Goal: Task Accomplishment & Management: Complete application form

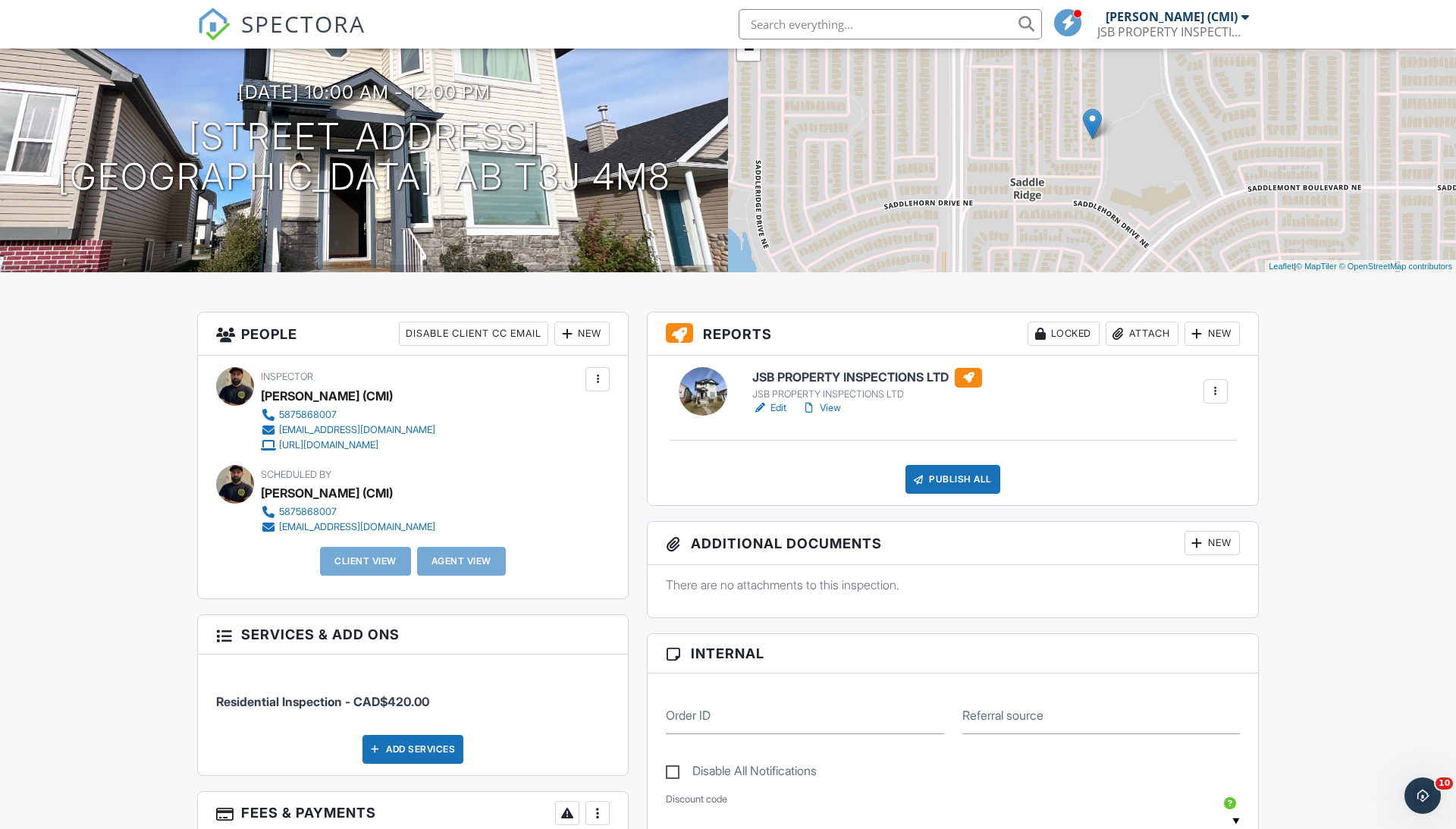
scroll to position [245, 0]
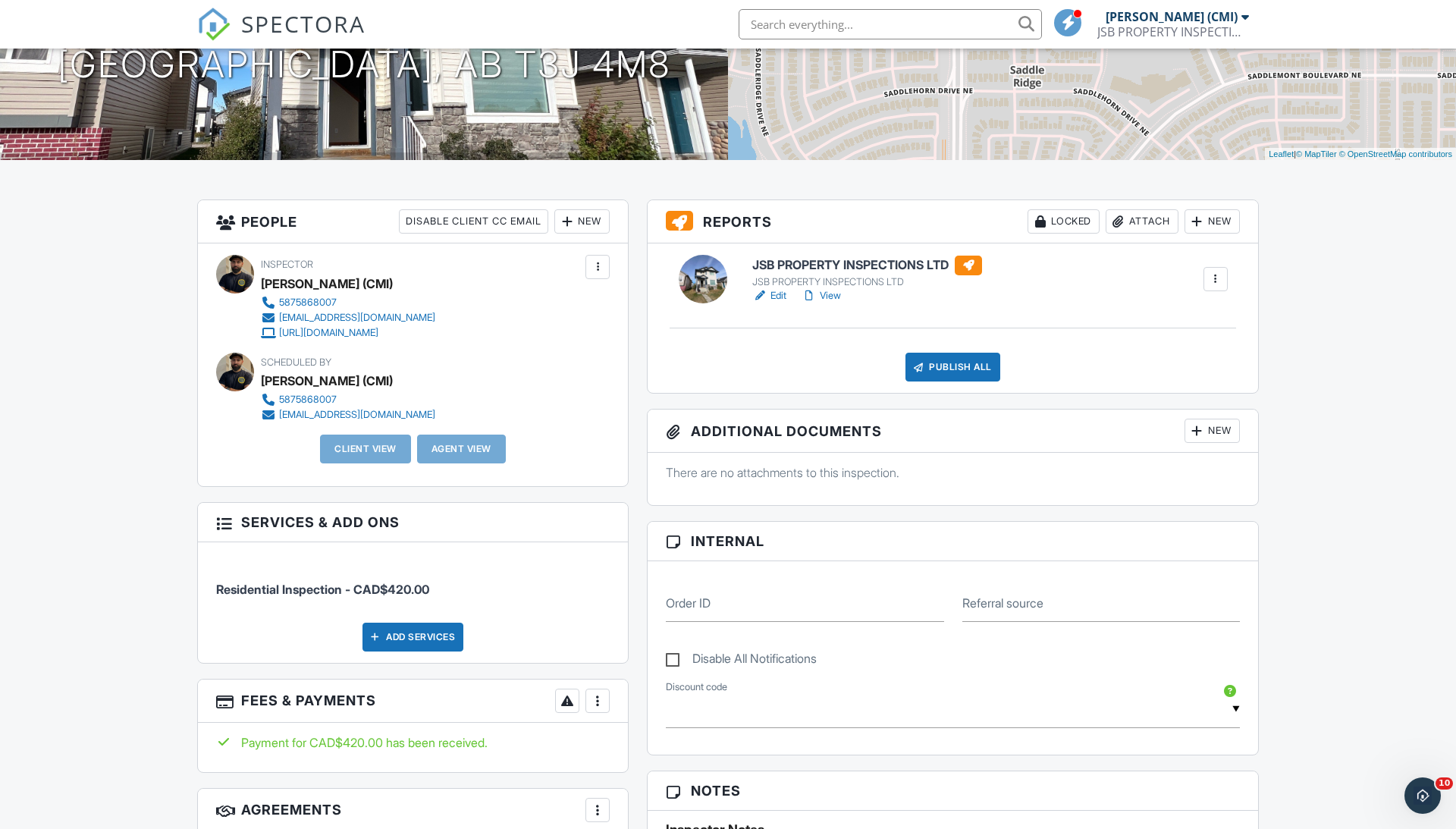
click at [595, 214] on div "New" at bounding box center [582, 221] width 55 height 24
click at [602, 265] on li "Client" at bounding box center [636, 267] width 150 height 38
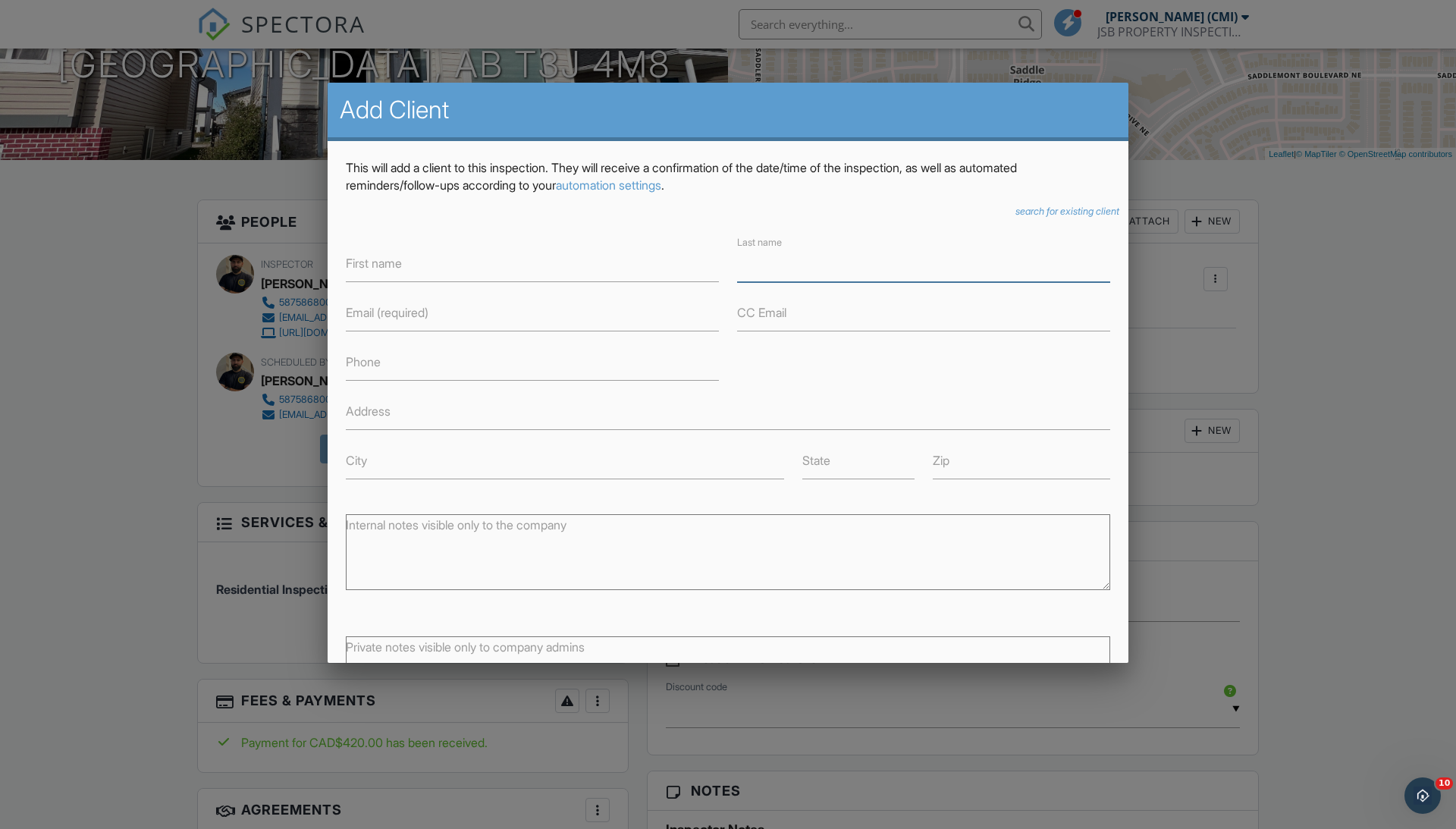
type input "M"
click at [351, 259] on label "First name" at bounding box center [374, 263] width 56 height 16
click at [351, 259] on input "First name" at bounding box center [532, 263] width 373 height 37
type input "[PERSON_NAME]"
paste input "[EMAIL_ADDRESS][DOMAIN_NAME]"
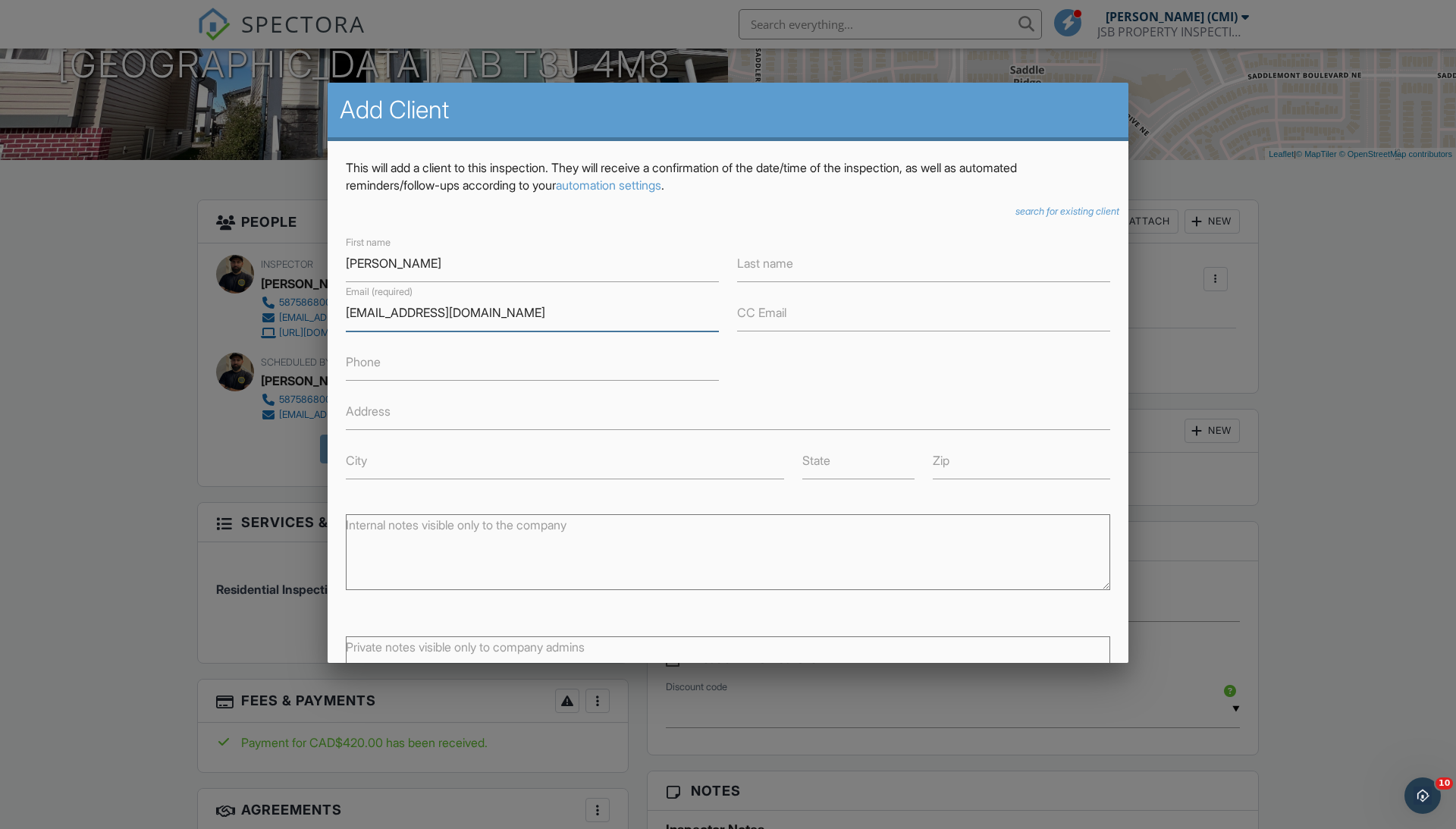
type input "[EMAIL_ADDRESS][DOMAIN_NAME]"
paste input "[EMAIL_ADDRESS][DOMAIN_NAME]"
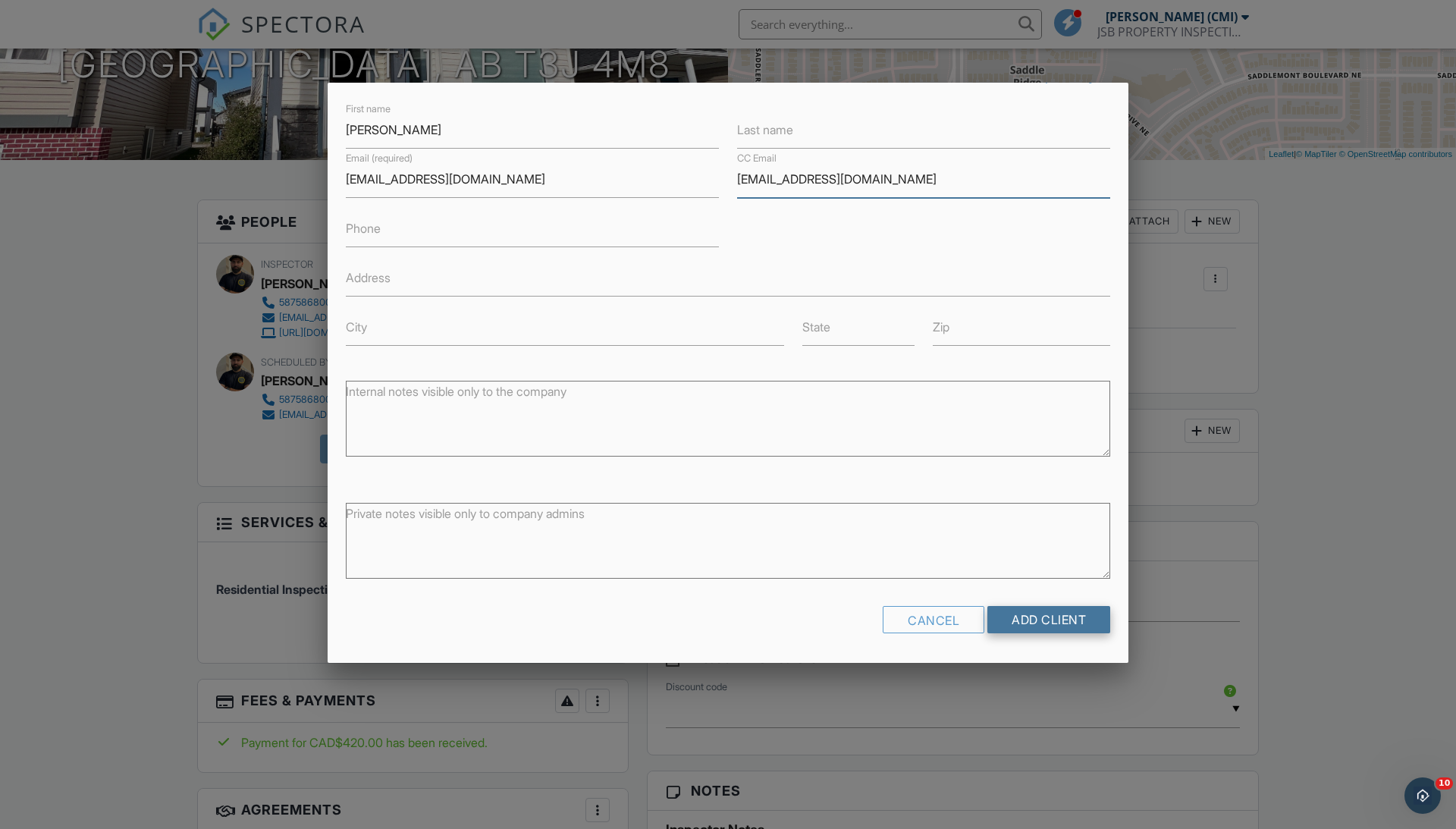
scroll to position [132, 0]
type input "[EMAIL_ADDRESS][DOMAIN_NAME]"
click at [1022, 613] on input "Add Client" at bounding box center [1049, 621] width 123 height 27
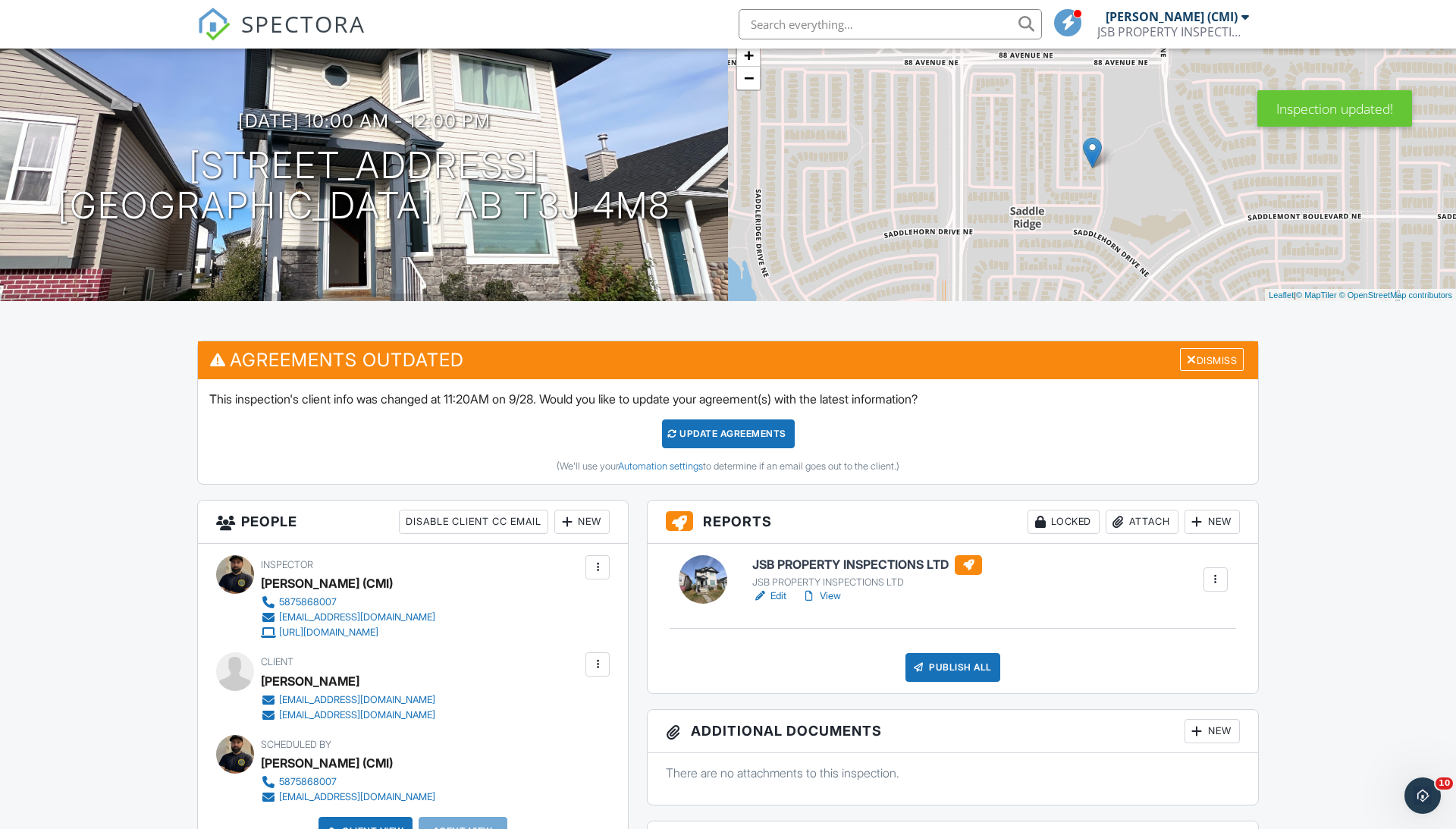
scroll to position [195, 0]
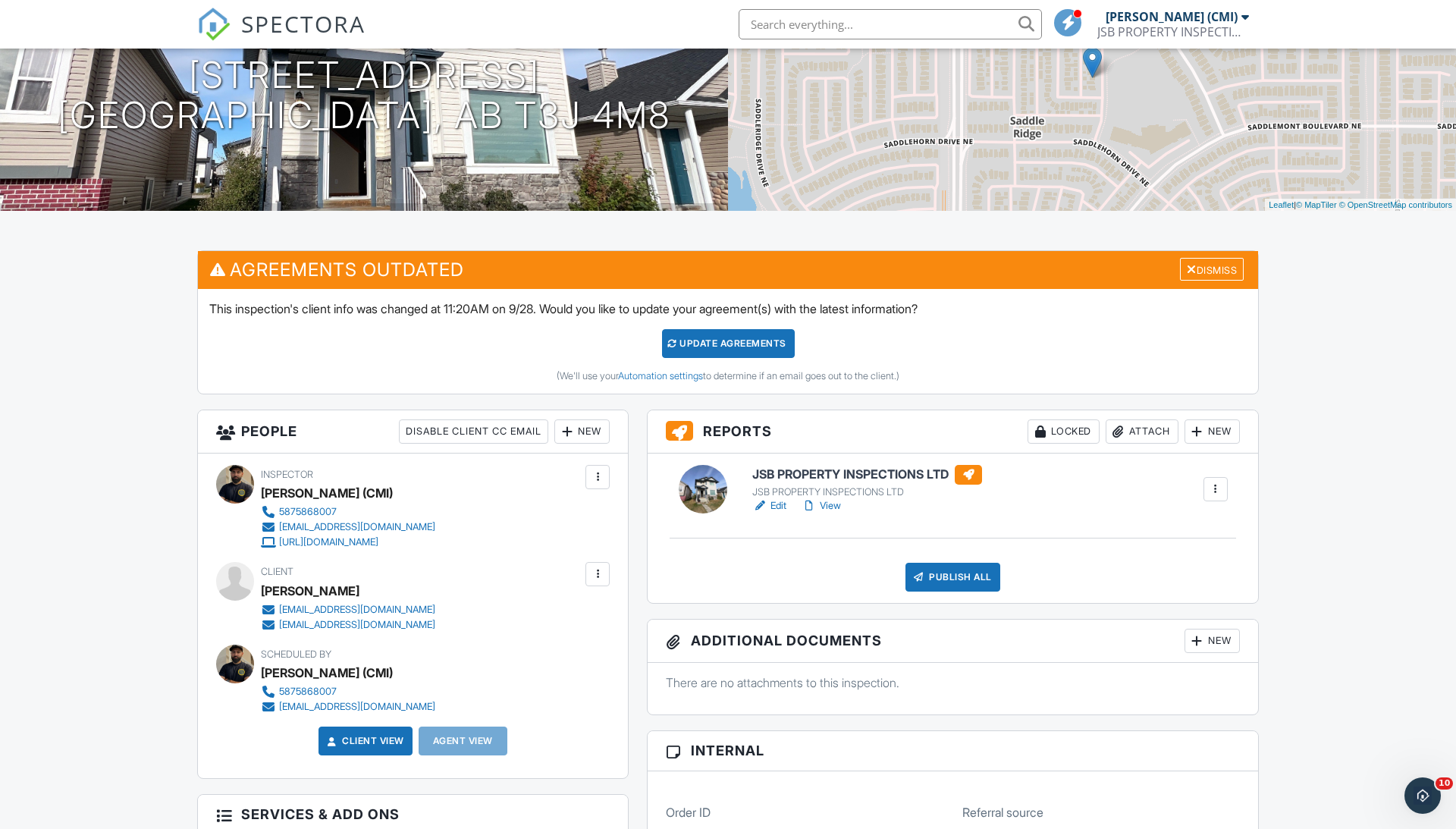
click at [774, 338] on div "Update Agreements" at bounding box center [728, 343] width 132 height 29
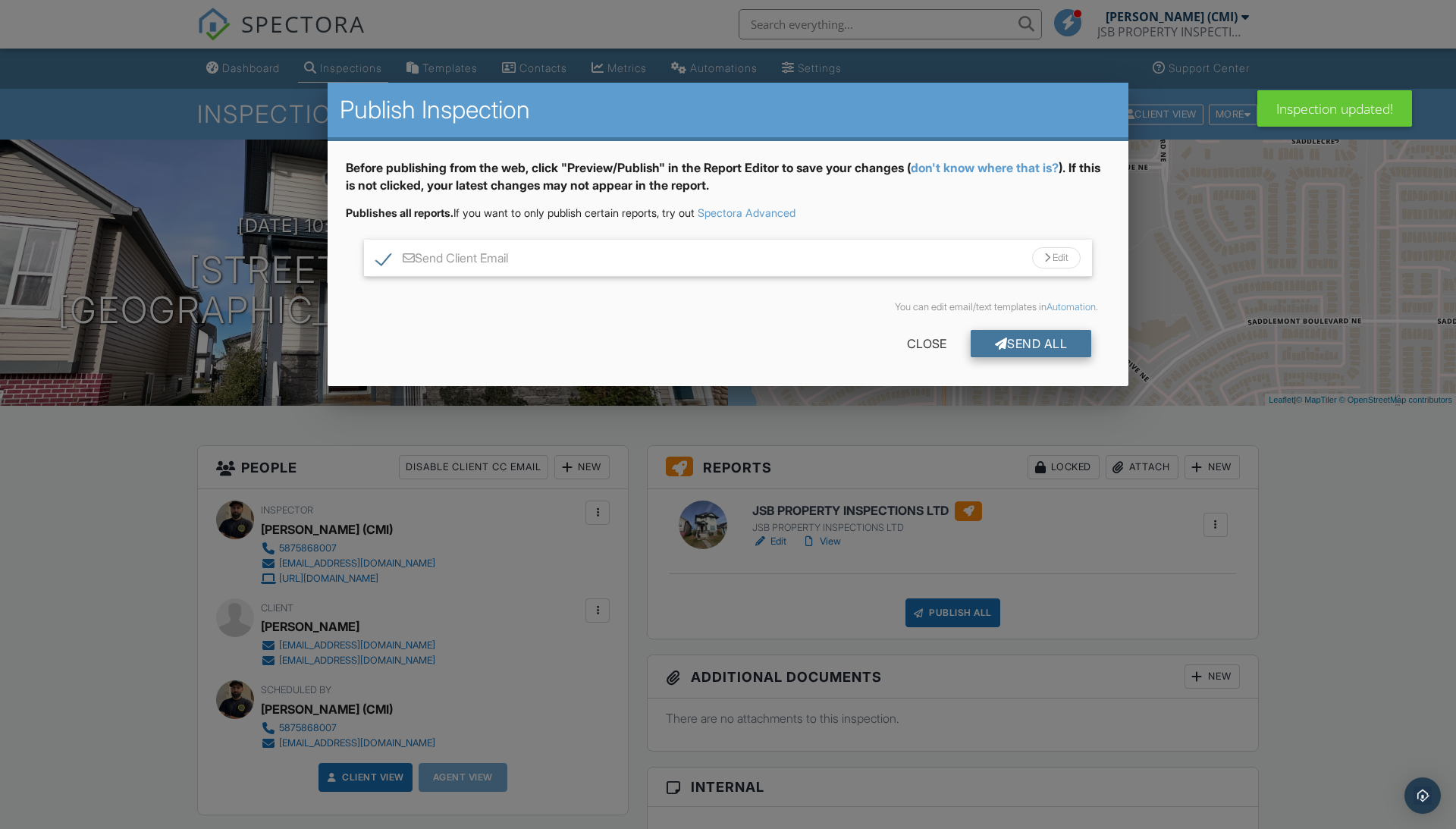
click at [1023, 343] on div "Send All" at bounding box center [1031, 343] width 122 height 27
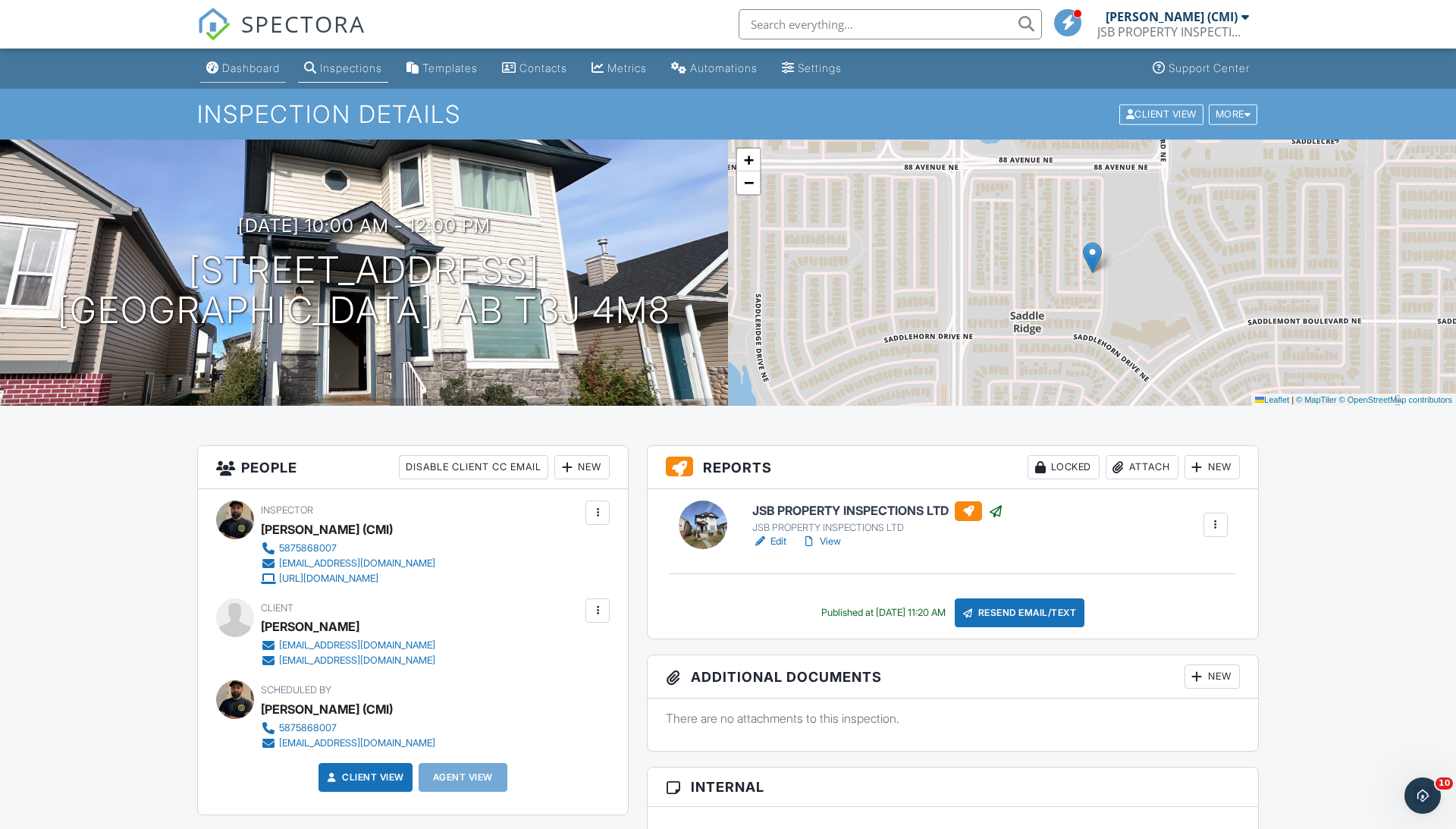
click at [247, 58] on link "Dashboard" at bounding box center [243, 69] width 86 height 28
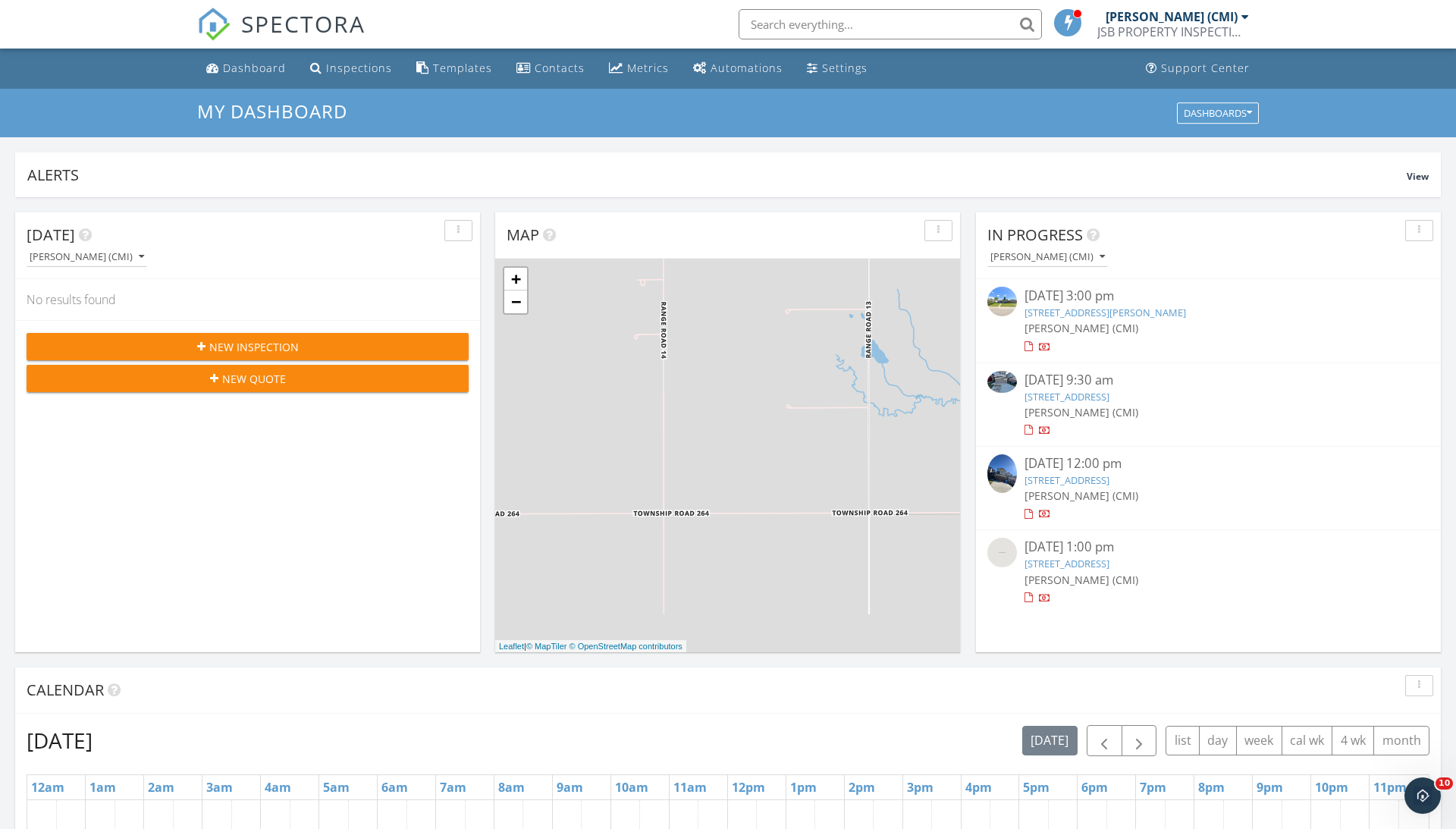
click at [1071, 390] on link "[STREET_ADDRESS]" at bounding box center [1066, 397] width 85 height 14
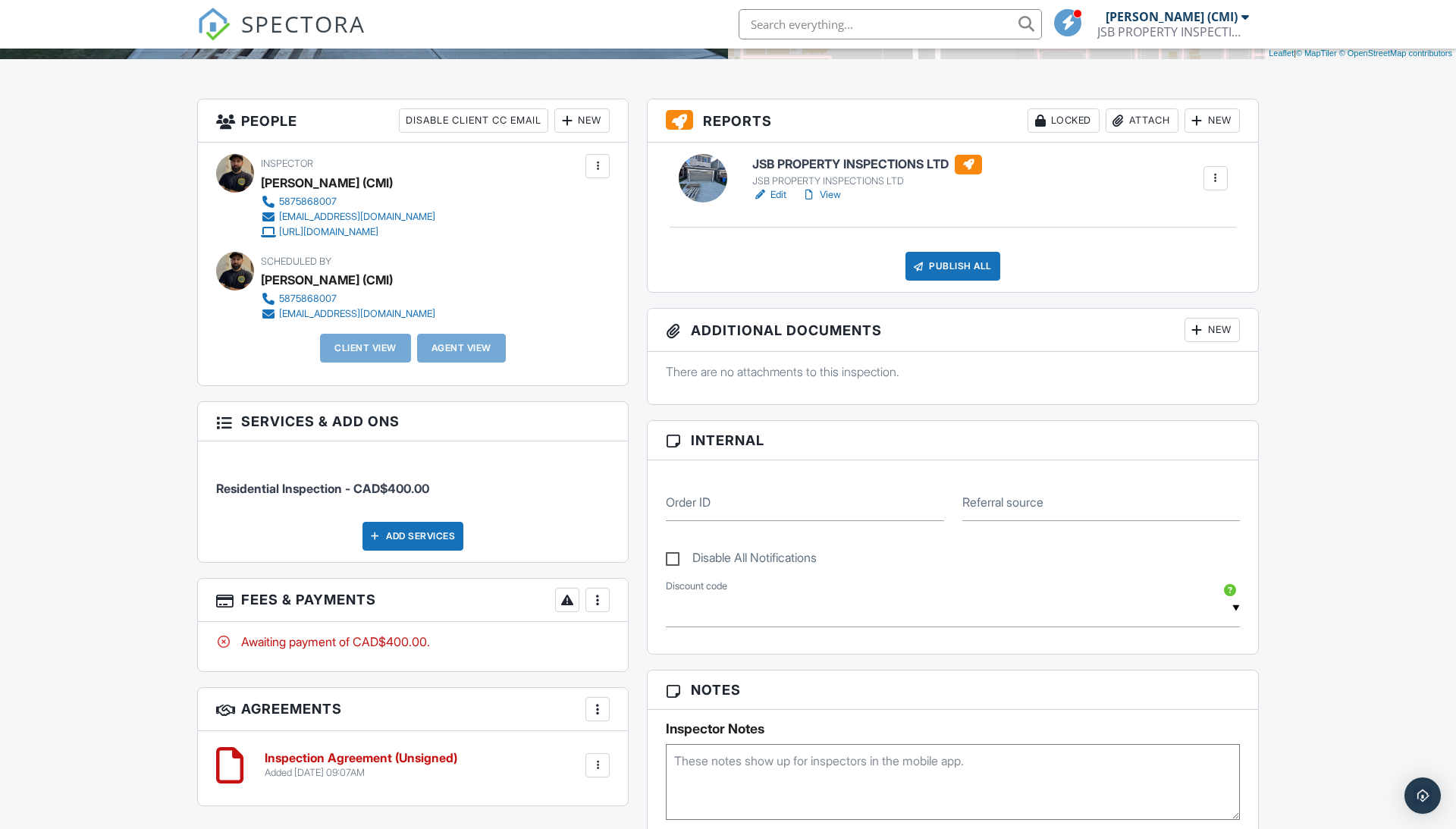
click at [837, 196] on link "View" at bounding box center [821, 194] width 40 height 15
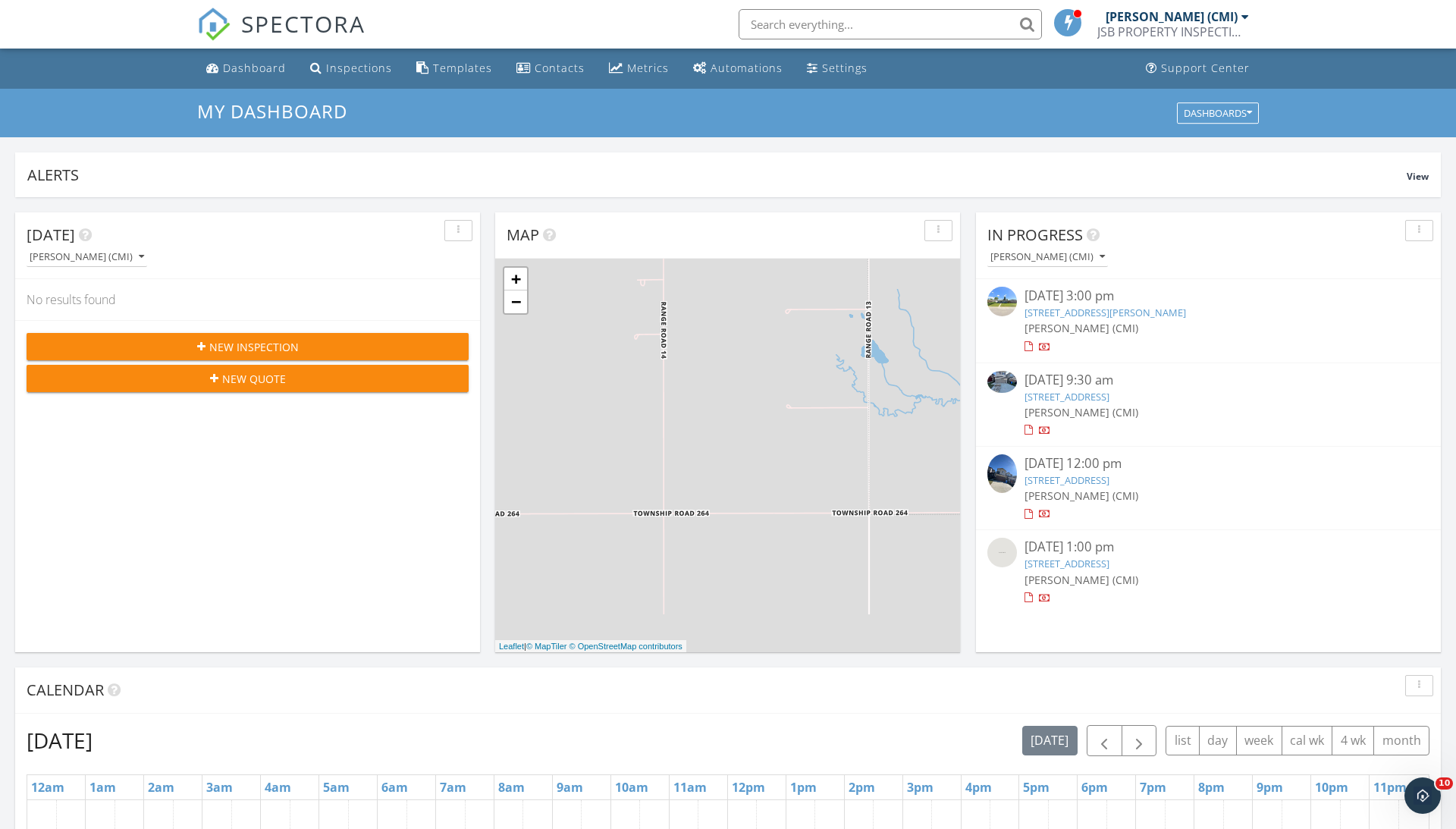
click at [1087, 473] on link "[STREET_ADDRESS]" at bounding box center [1066, 480] width 85 height 14
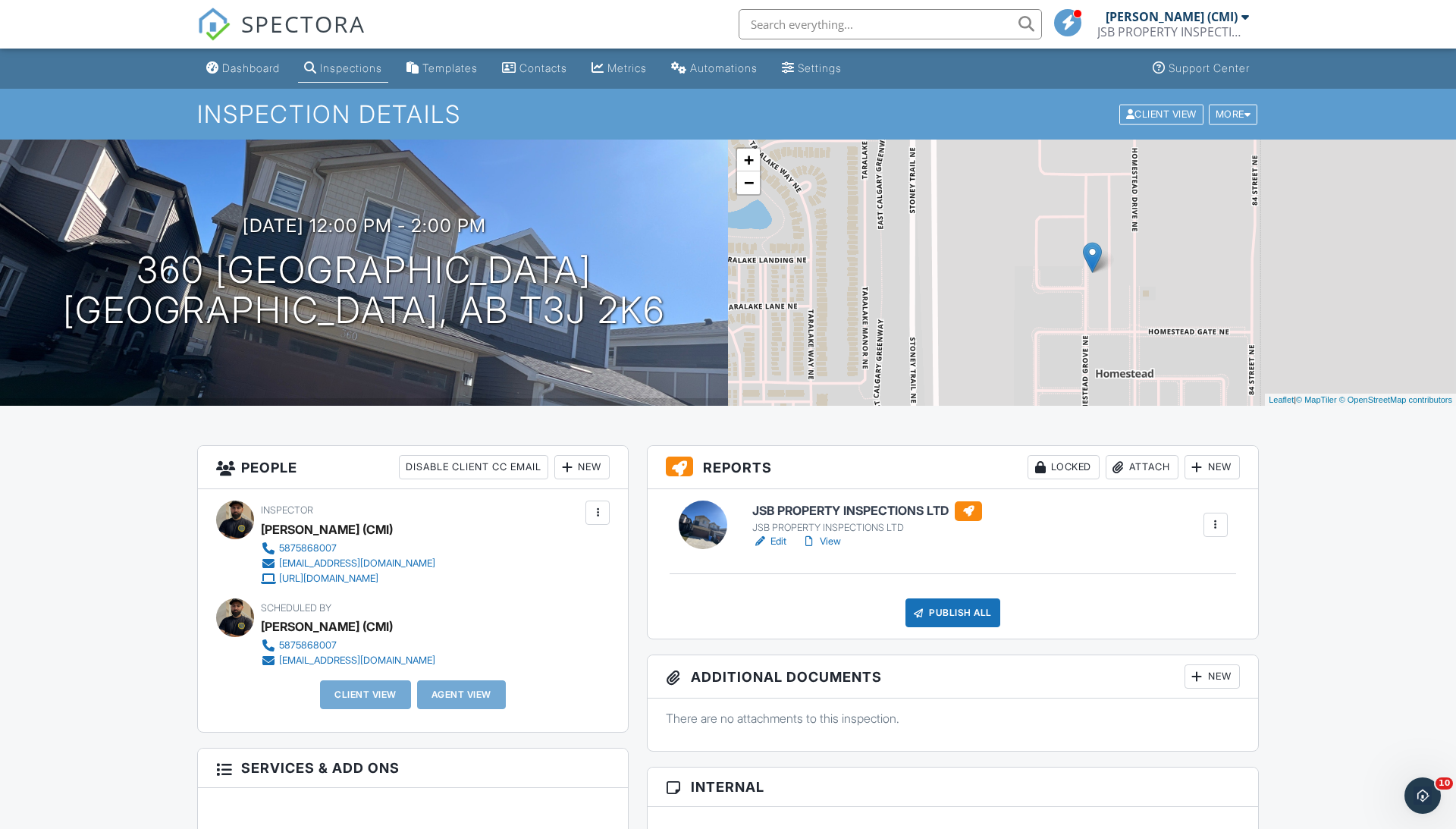
click at [823, 541] on link "View" at bounding box center [821, 541] width 40 height 15
